Goal: Task Accomplishment & Management: Manage account settings

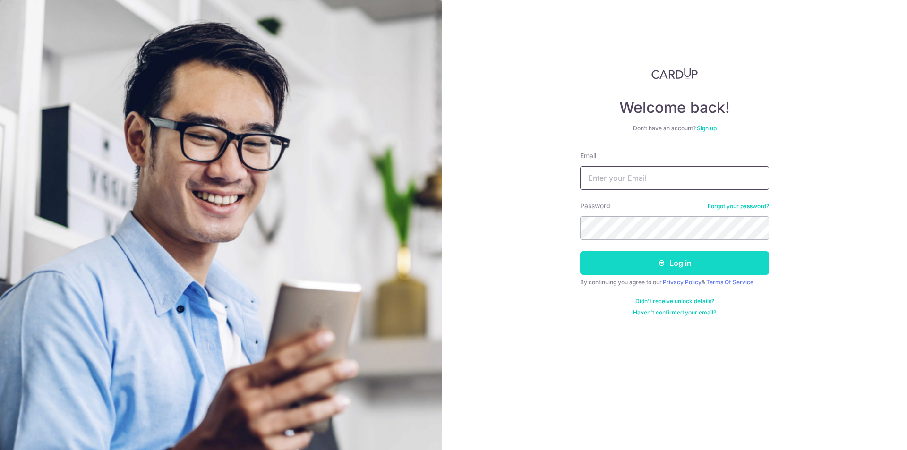
type input "[EMAIL_ADDRESS][DOMAIN_NAME]"
click at [654, 269] on button "Log in" at bounding box center [674, 263] width 189 height 24
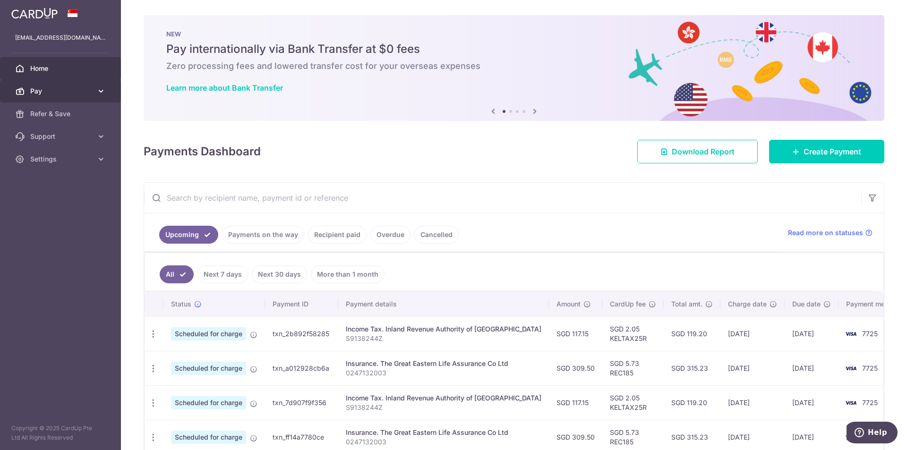
click at [49, 91] on span "Pay" at bounding box center [61, 90] width 62 height 9
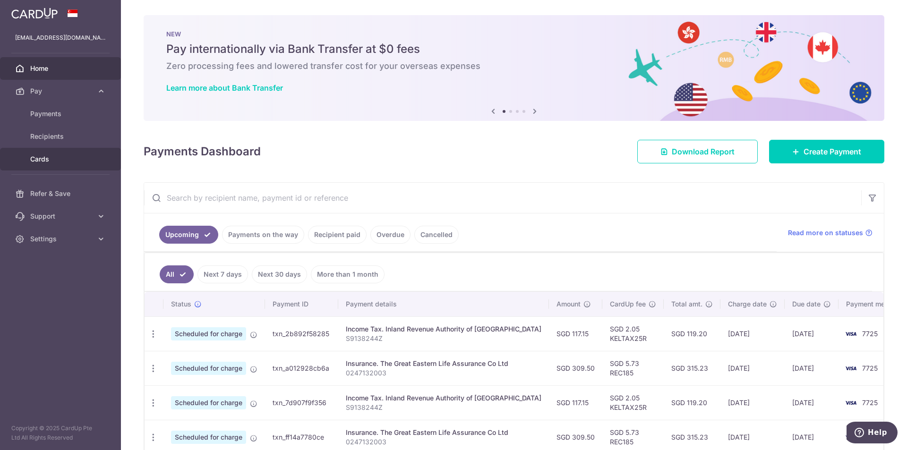
click at [43, 158] on span "Cards" at bounding box center [61, 158] width 62 height 9
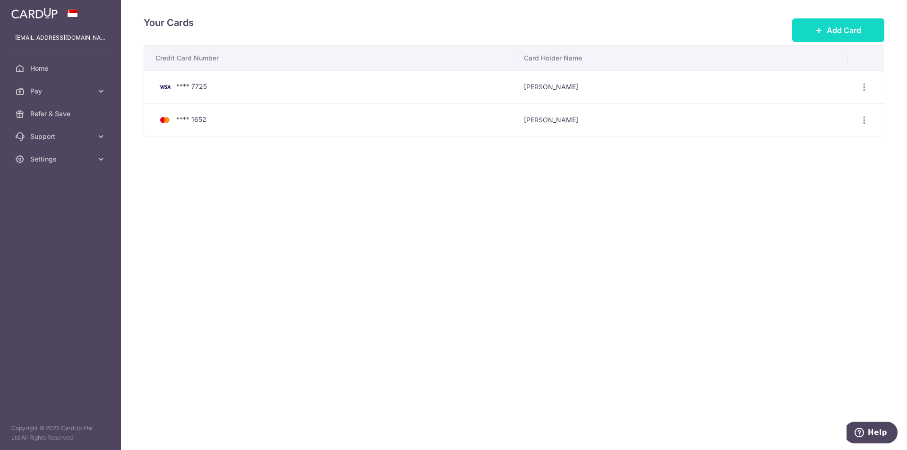
click at [833, 34] on span "Add Card" at bounding box center [844, 30] width 34 height 11
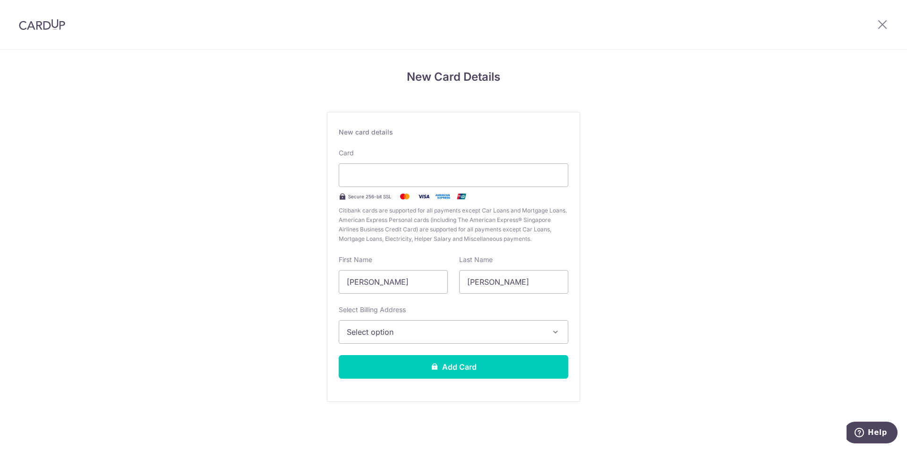
click at [433, 327] on span "Select option" at bounding box center [445, 331] width 197 height 11
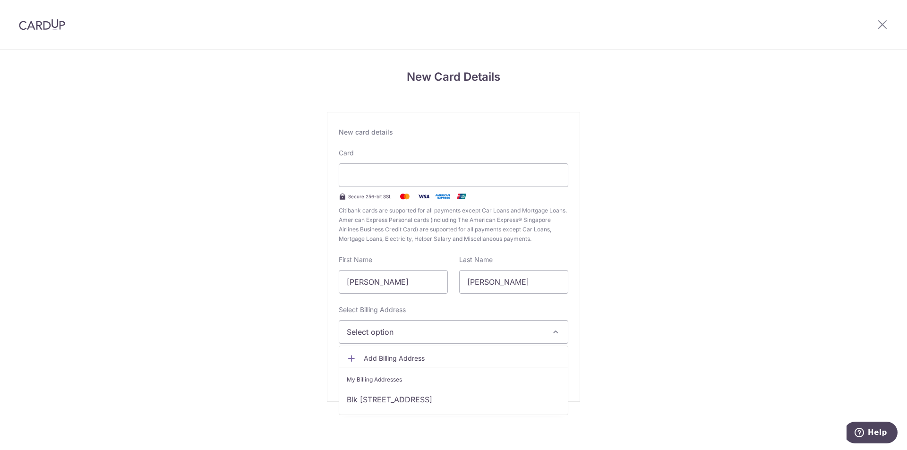
click at [411, 360] on span "Add Billing Address" at bounding box center [462, 358] width 197 height 9
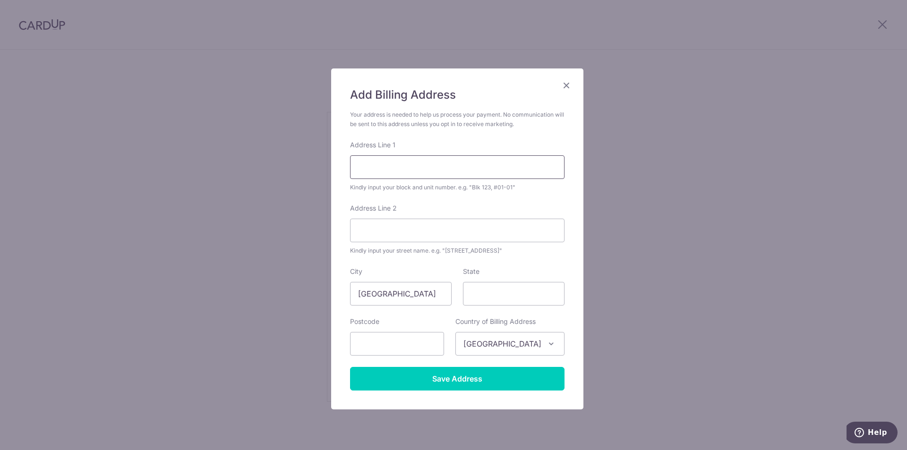
click at [387, 171] on input "Address Line 1" at bounding box center [457, 167] width 214 height 24
type input "BLK 685B JURONG WEST STREET 64 #03-161"
type input "642685"
click at [447, 377] on input "Save Address" at bounding box center [457, 379] width 214 height 24
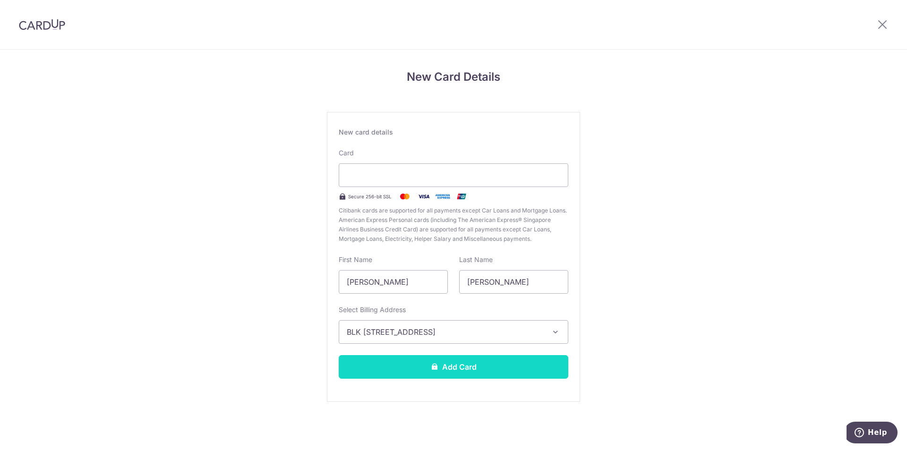
click at [471, 373] on button "Add Card" at bounding box center [454, 367] width 230 height 24
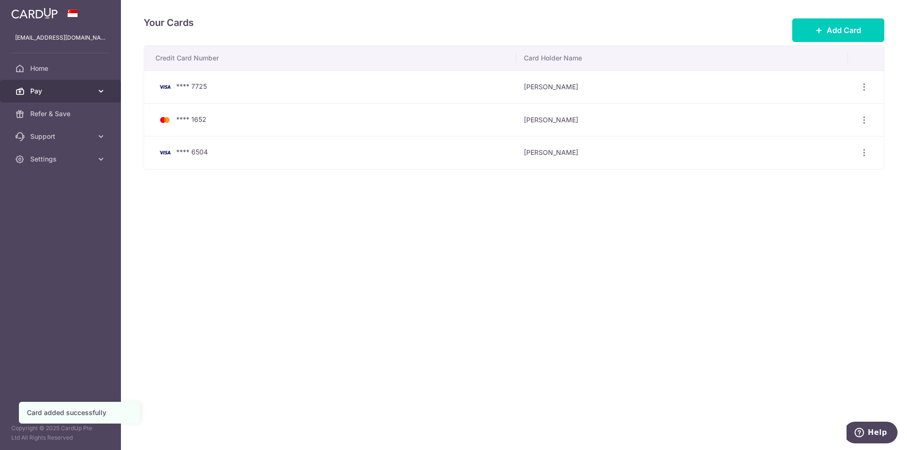
click at [66, 96] on link "Pay" at bounding box center [60, 91] width 121 height 23
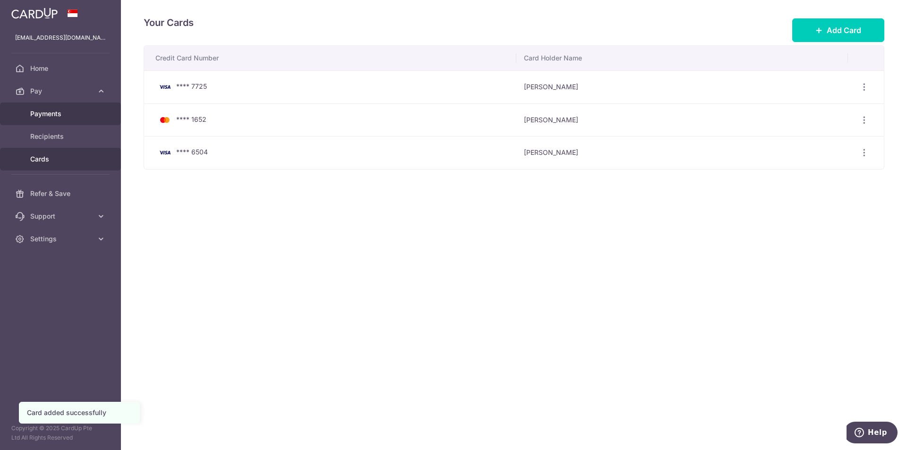
click at [59, 114] on span "Payments" at bounding box center [61, 113] width 62 height 9
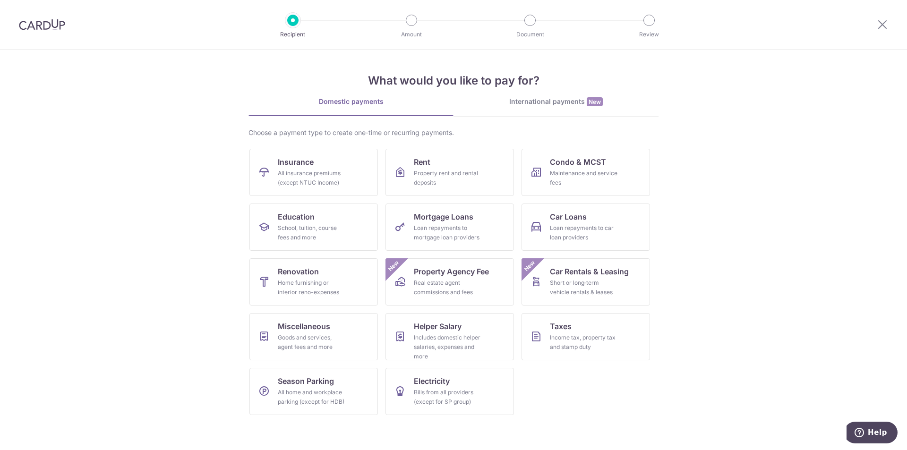
click at [34, 26] on img at bounding box center [42, 24] width 46 height 11
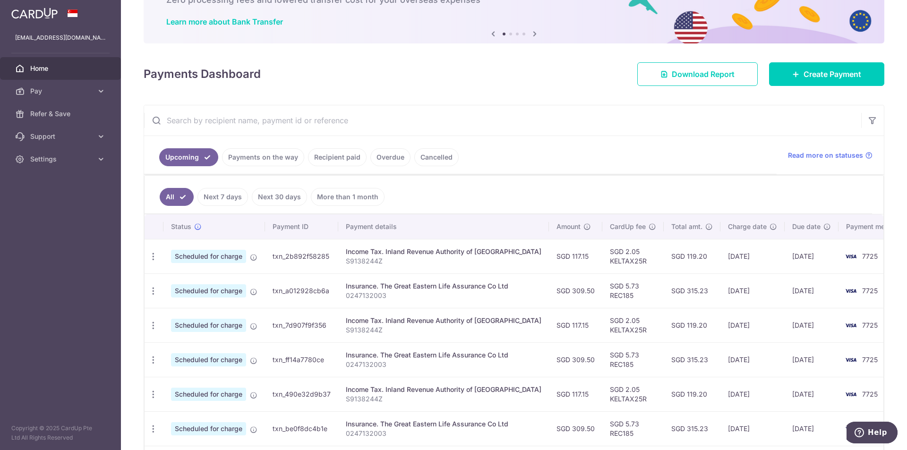
scroll to position [142, 0]
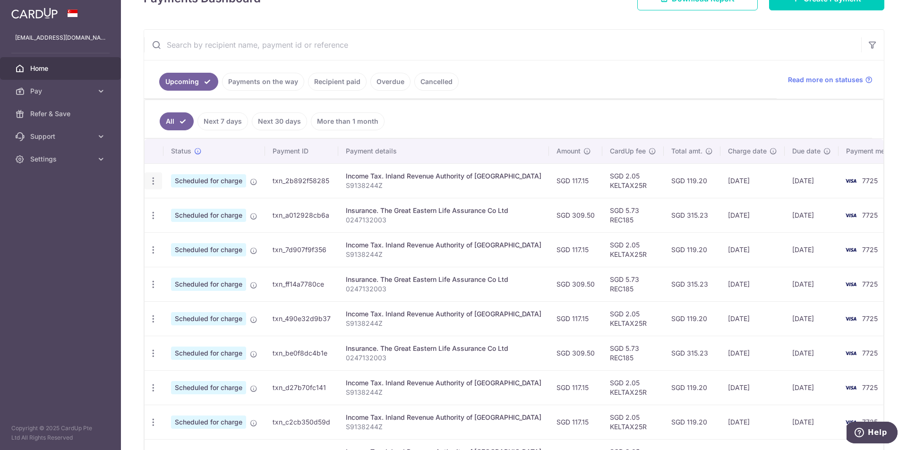
click at [153, 181] on icon "button" at bounding box center [153, 181] width 10 height 10
click at [173, 208] on span "Update payment" at bounding box center [203, 206] width 64 height 11
radio input "true"
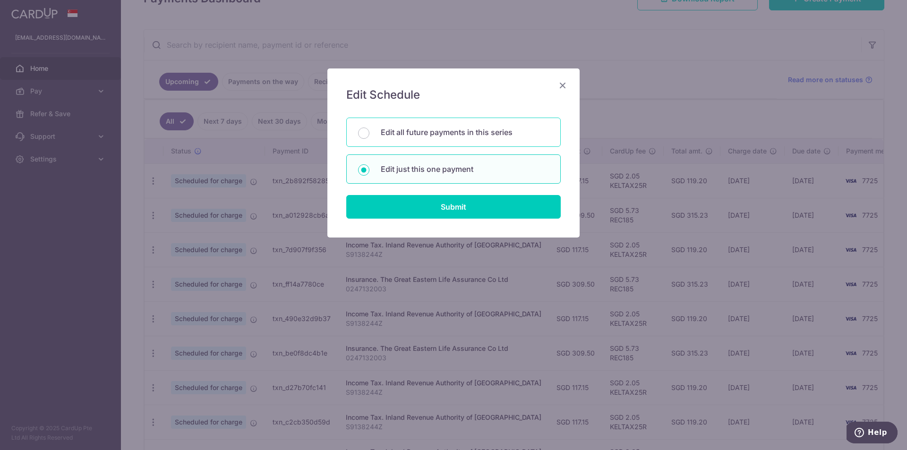
click at [447, 131] on p "Edit all future payments in this series" at bounding box center [465, 132] width 168 height 11
click at [369, 131] on input "Edit all future payments in this series" at bounding box center [363, 133] width 11 height 11
radio input "true"
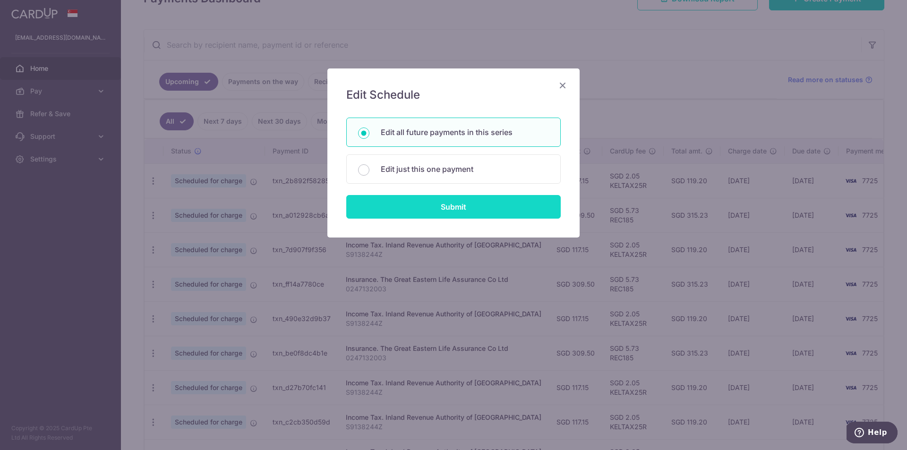
click at [462, 203] on input "Submit" at bounding box center [453, 207] width 214 height 24
radio input "true"
type input "117.15"
type input "S9138244Z"
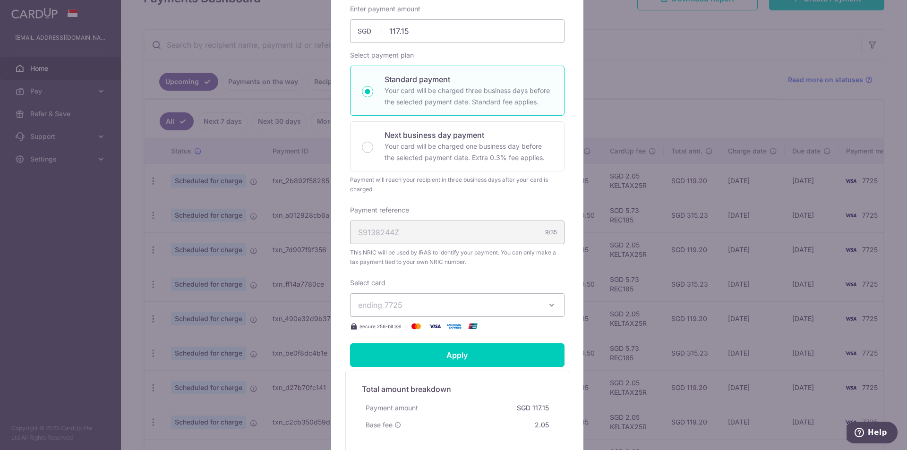
click at [468, 306] on span "ending 7725" at bounding box center [448, 304] width 181 height 11
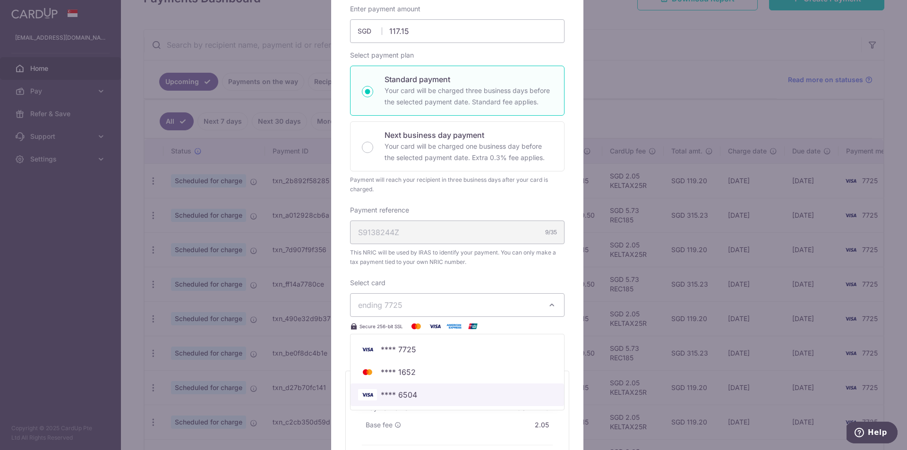
click at [464, 395] on span "**** 6504" at bounding box center [457, 394] width 198 height 11
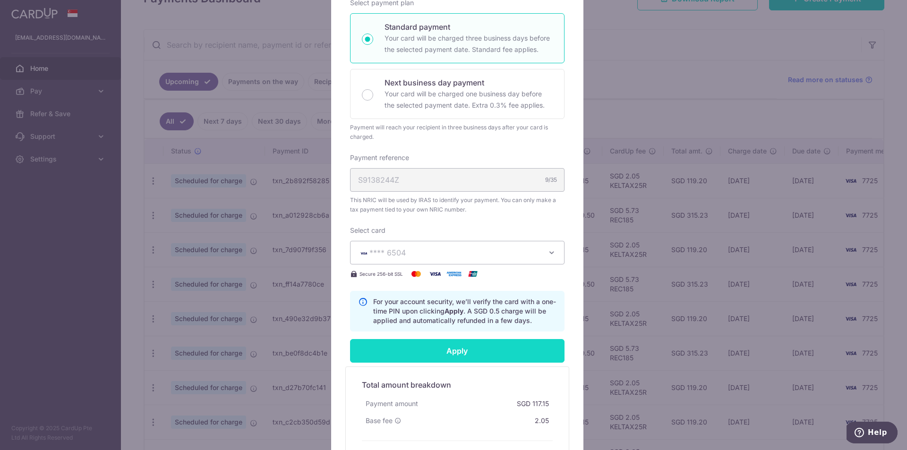
scroll to position [236, 0]
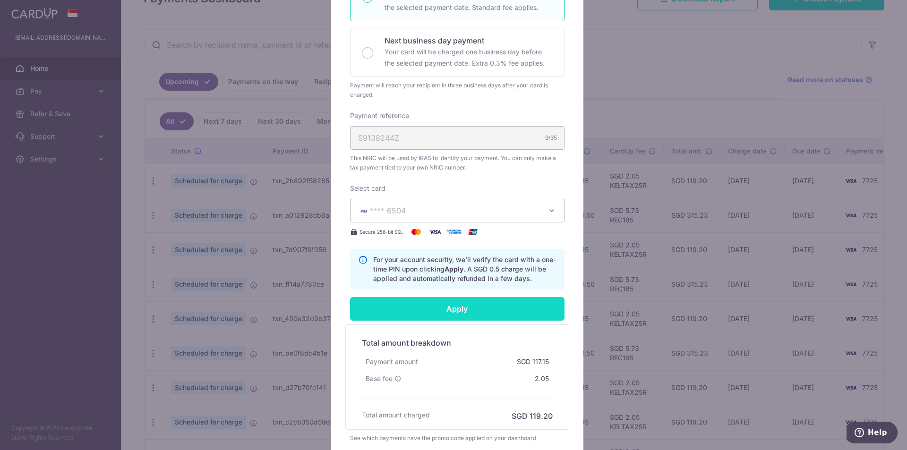
click at [464, 306] on input "Apply" at bounding box center [457, 309] width 214 height 24
type input "Successfully Applied"
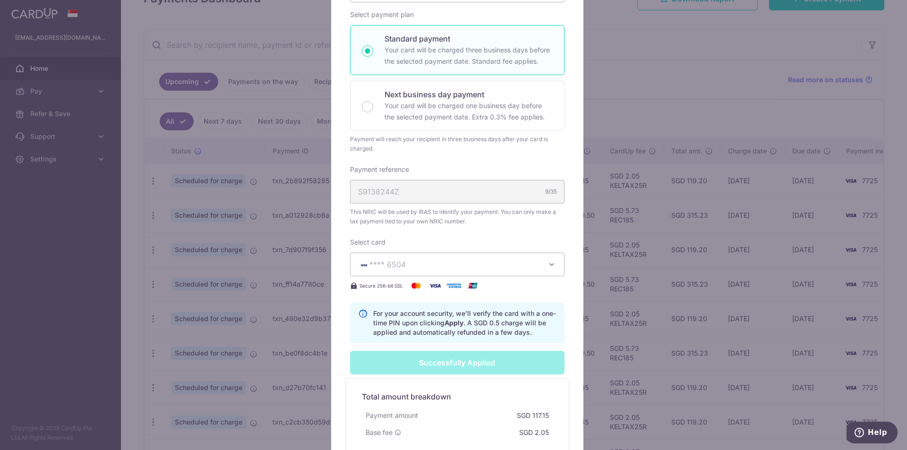
scroll to position [350, 0]
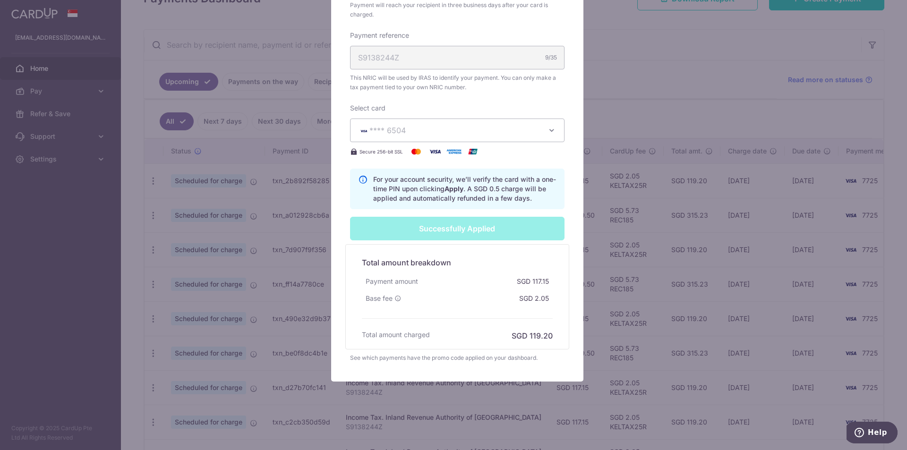
click at [622, 154] on div "Edit payment By clicking apply, you will make changes to all 6 payments to Inla…" at bounding box center [453, 225] width 907 height 450
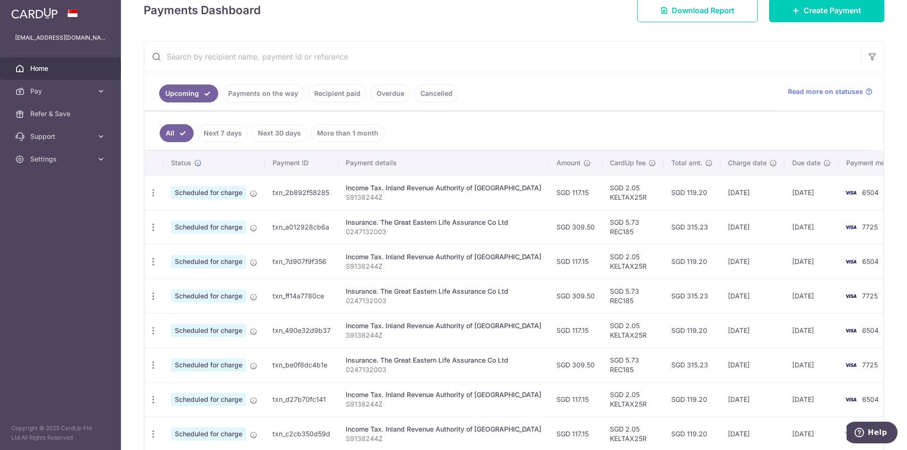
scroll to position [142, 0]
click at [157, 229] on icon "button" at bounding box center [153, 227] width 10 height 10
click at [187, 254] on span "Update payment" at bounding box center [203, 252] width 64 height 11
radio input "true"
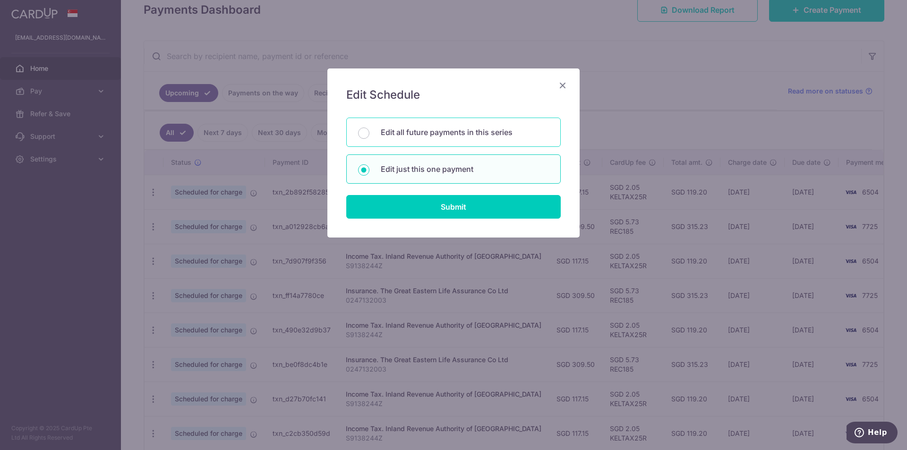
click at [443, 140] on div "Edit all future payments in this series" at bounding box center [453, 132] width 214 height 29
radio input "true"
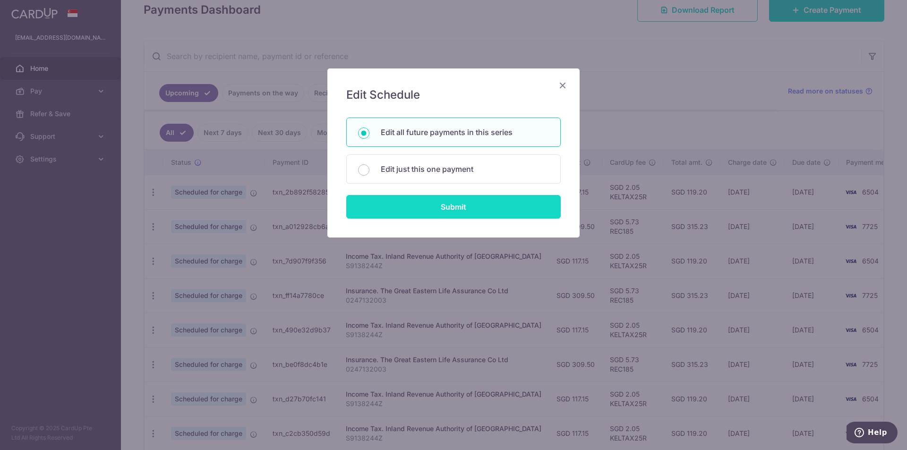
click at [454, 204] on input "Submit" at bounding box center [453, 207] width 214 height 24
radio input "true"
type input "309.50"
type input "0247132003"
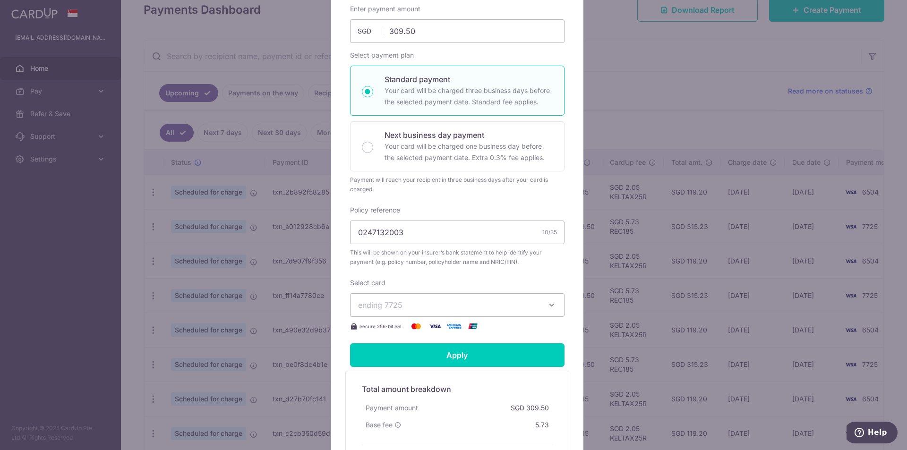
click at [462, 308] on span "ending 7725" at bounding box center [448, 304] width 181 height 11
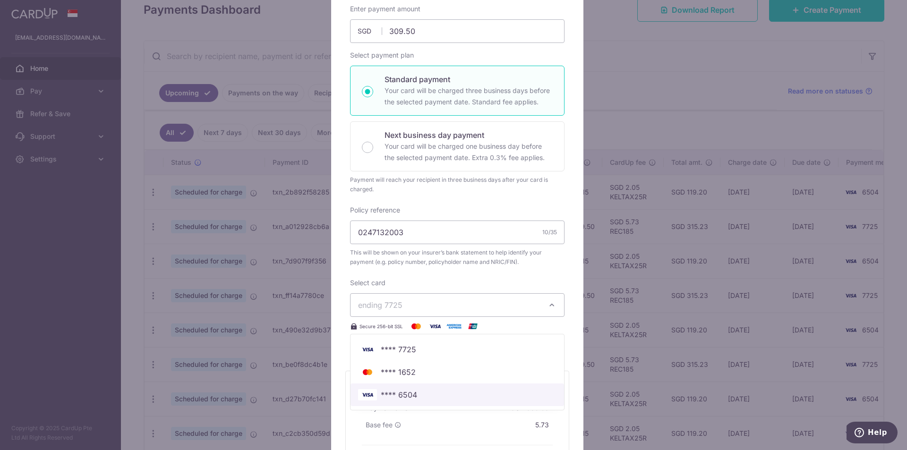
click at [445, 400] on span "**** 6504" at bounding box center [457, 394] width 198 height 11
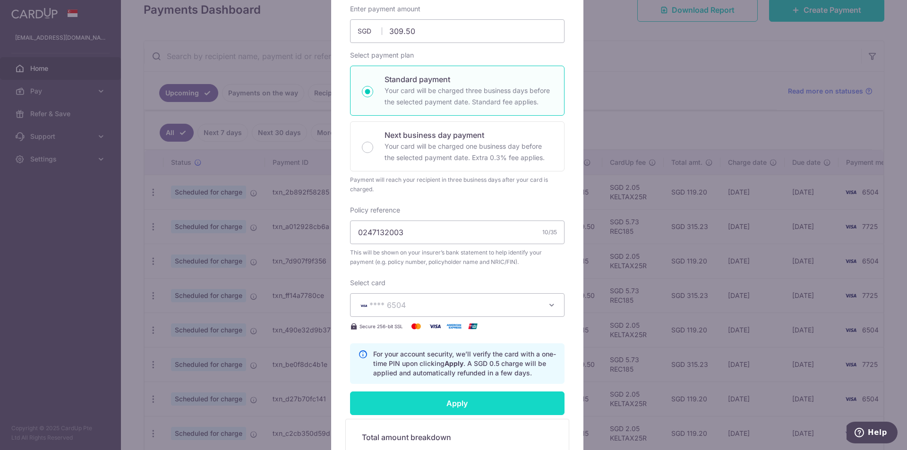
click at [453, 401] on input "Apply" at bounding box center [457, 404] width 214 height 24
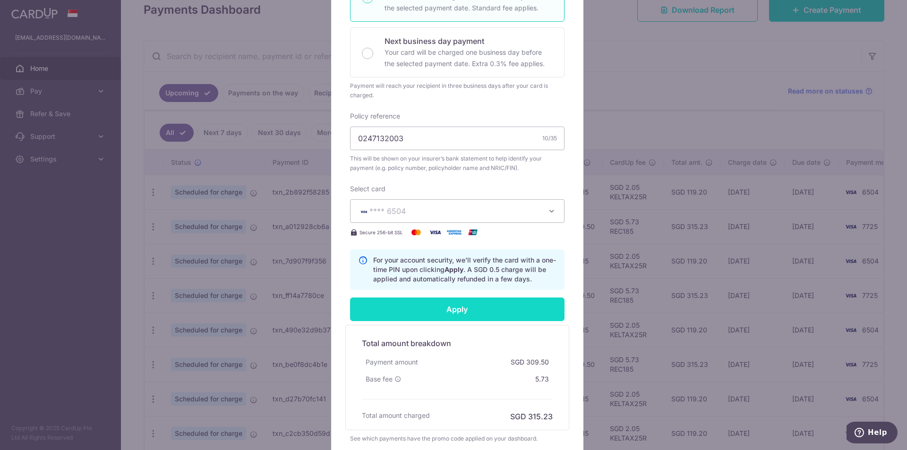
scroll to position [236, 0]
click at [455, 308] on input "Apply" at bounding box center [457, 309] width 214 height 24
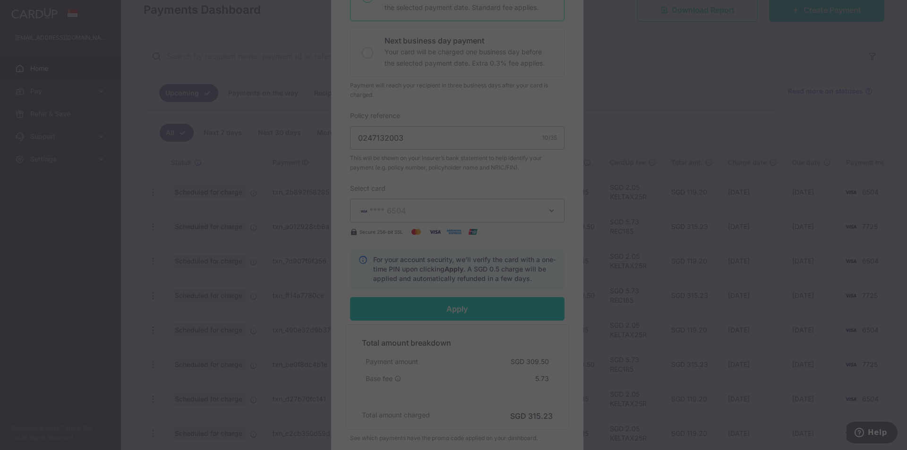
type input "Successfully Applied"
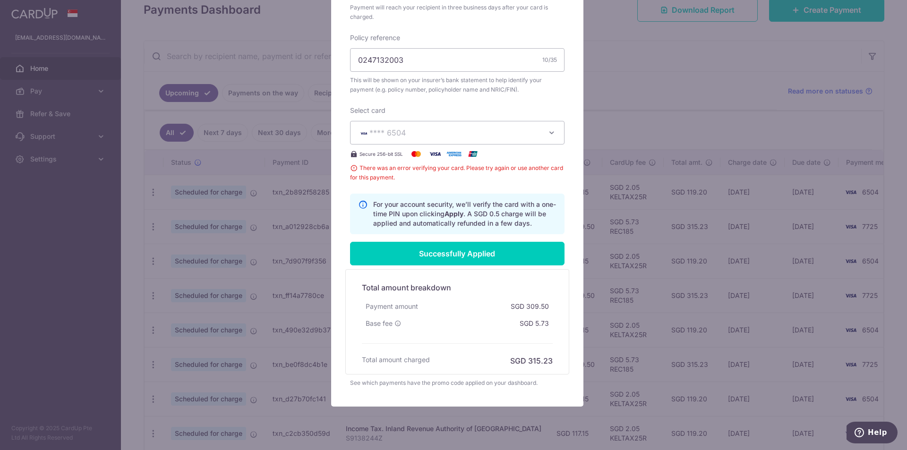
scroll to position [364, 0]
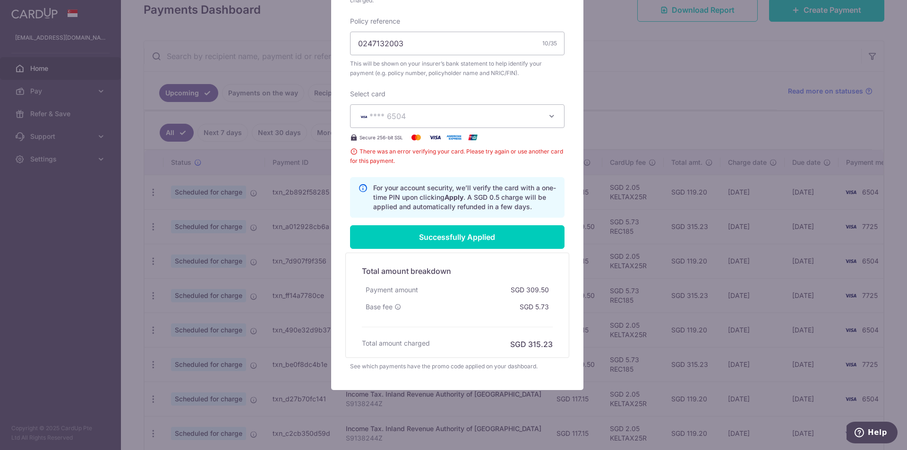
click at [617, 192] on div "Edit payment By clicking apply, you will make changes to all 3 payments to The …" at bounding box center [453, 225] width 907 height 450
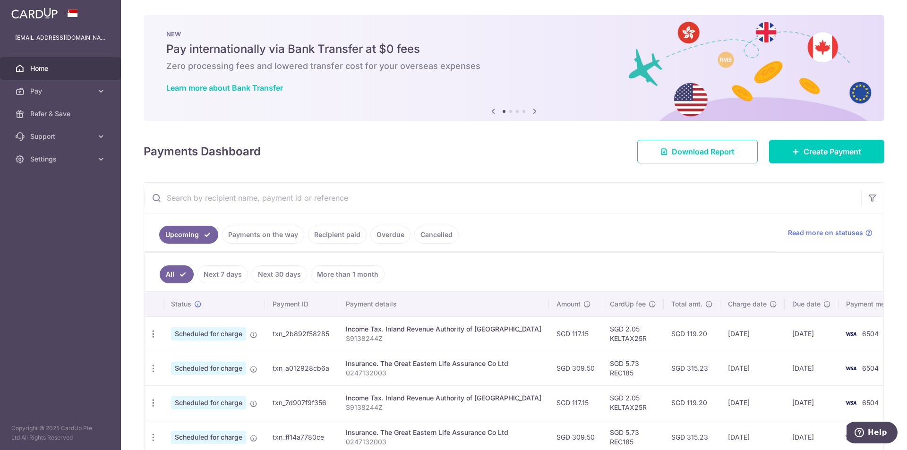
click at [48, 64] on span "Home" at bounding box center [61, 68] width 62 height 9
